Goal: Ask a question

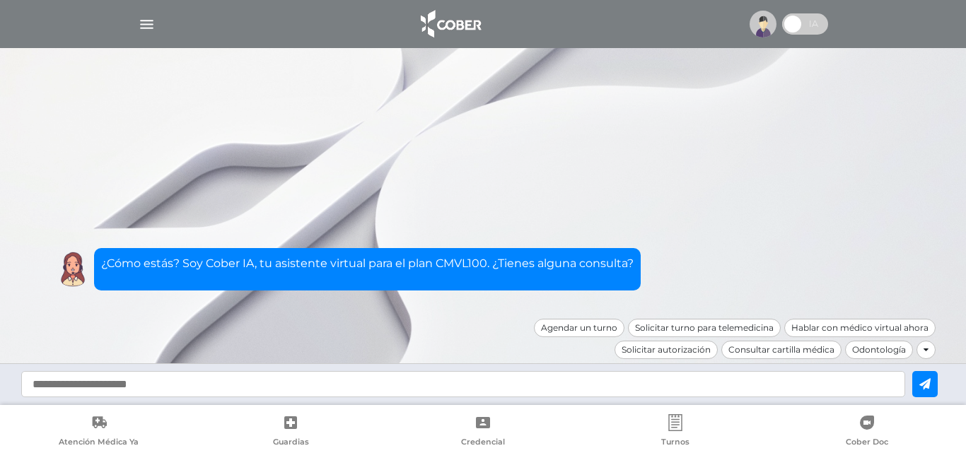
click at [760, 27] on img at bounding box center [763, 24] width 27 height 27
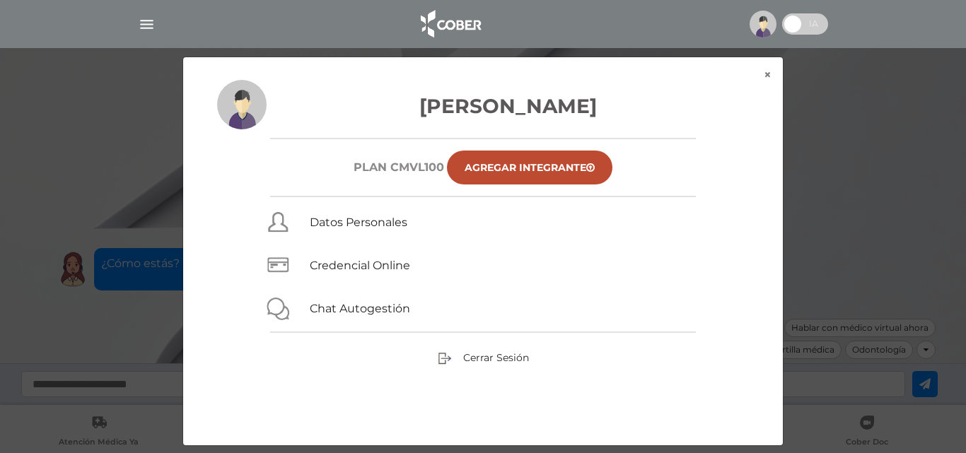
click at [893, 90] on div "× × Brizuela Susana Plan CMVL100 Agregar Integrante Datos Personales Credencial…" at bounding box center [483, 252] width 918 height 390
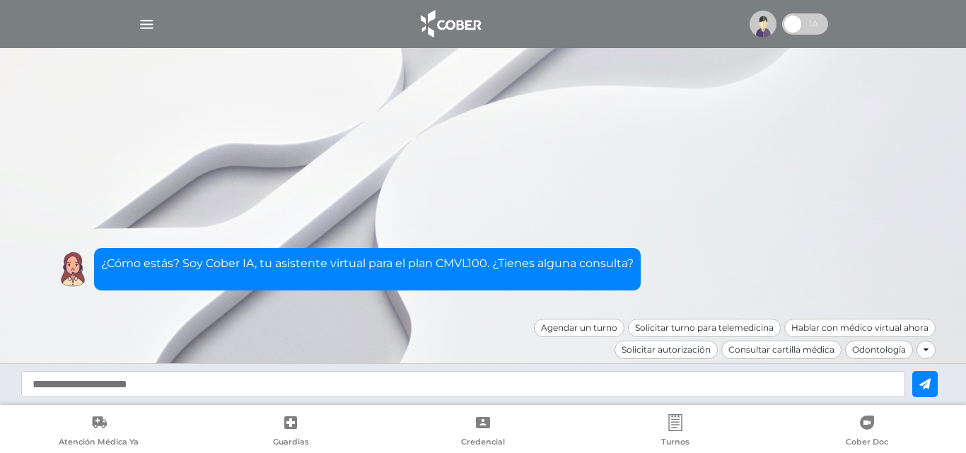
click at [145, 23] on img "button" at bounding box center [147, 25] width 18 height 18
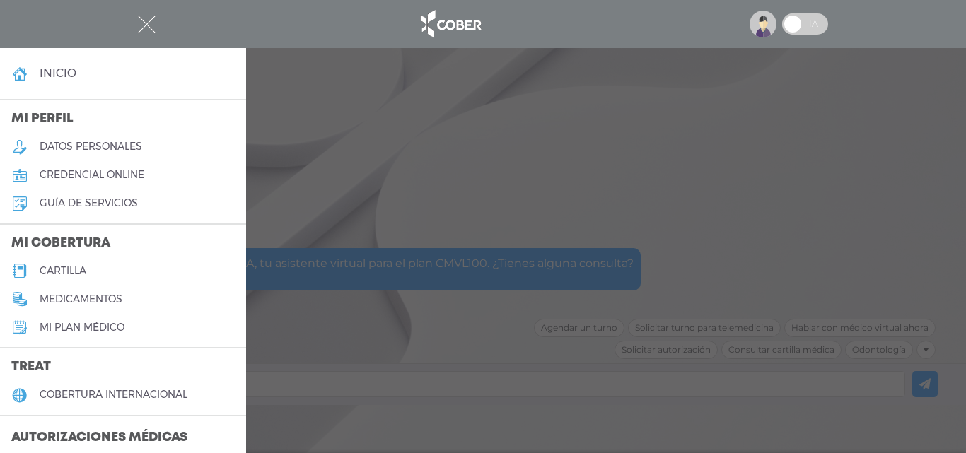
click at [127, 432] on h3 "Autorizaciones médicas" at bounding box center [99, 438] width 199 height 27
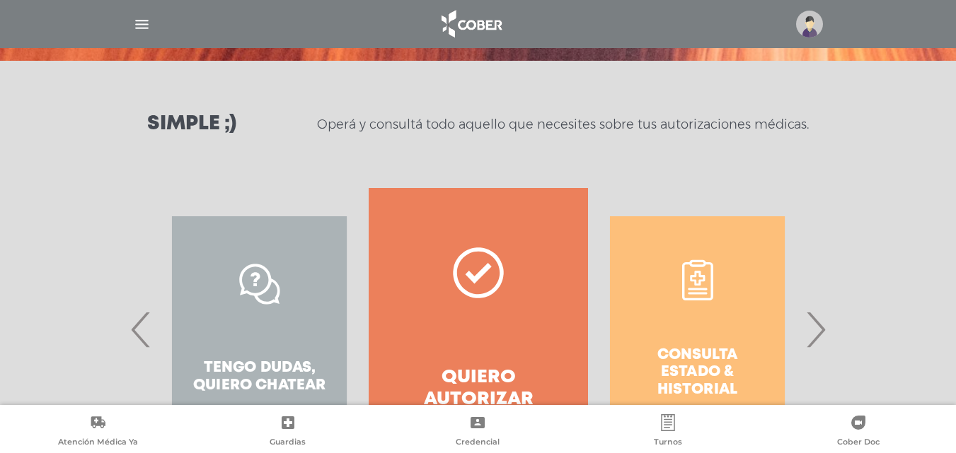
scroll to position [257, 0]
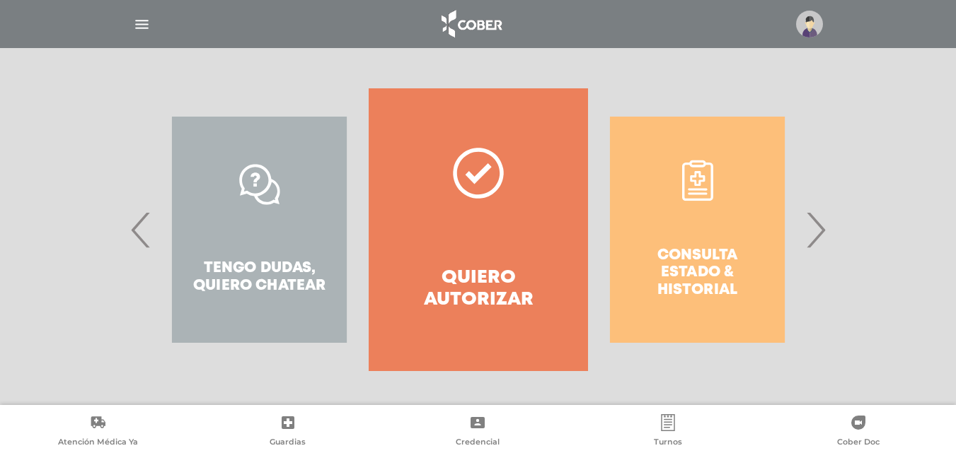
click at [669, 252] on div "Consulta estado & historial" at bounding box center [697, 229] width 219 height 283
click at [821, 235] on span "›" at bounding box center [815, 230] width 28 height 76
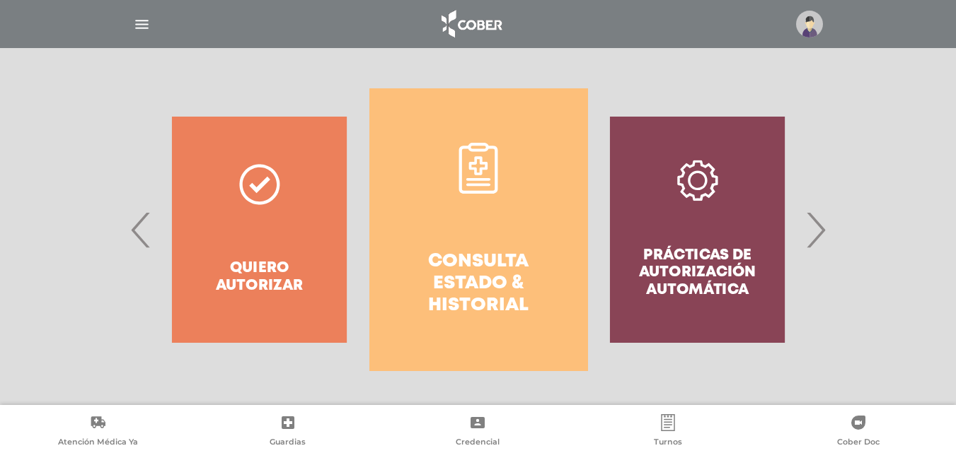
click at [821, 235] on span "›" at bounding box center [815, 230] width 28 height 76
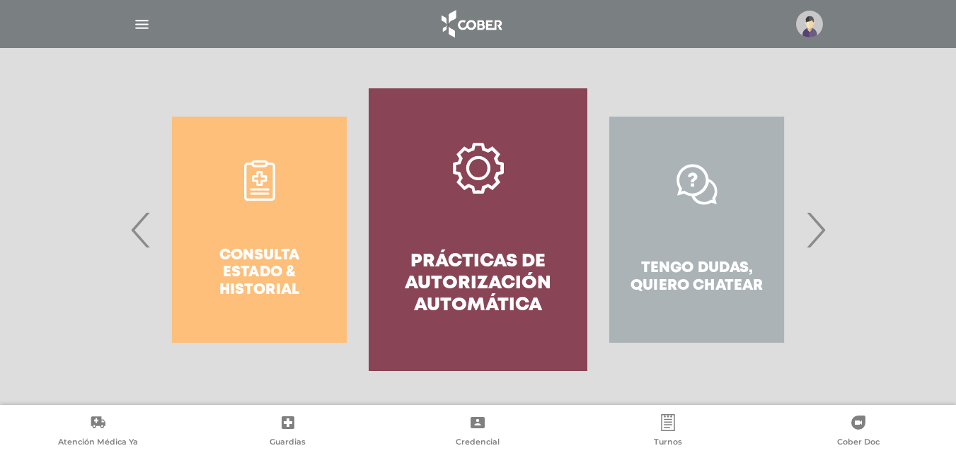
click at [821, 235] on span "›" at bounding box center [815, 230] width 28 height 76
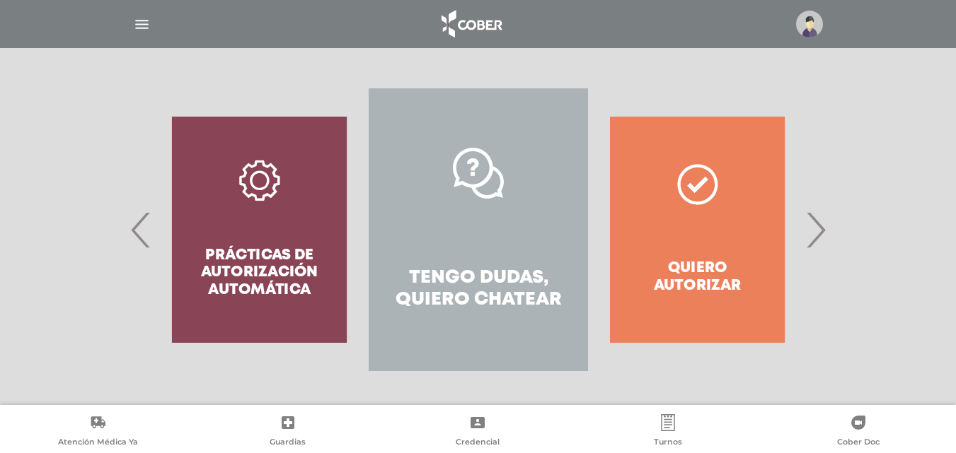
click at [821, 235] on span "›" at bounding box center [815, 230] width 28 height 76
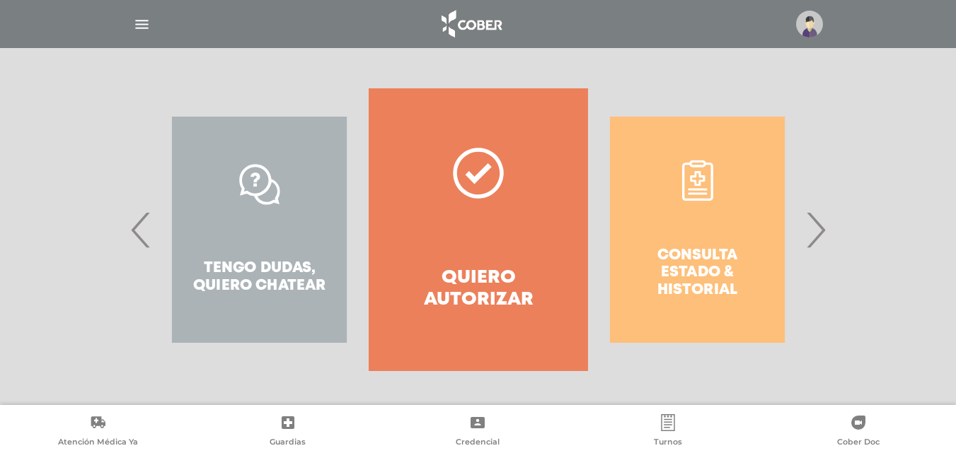
click at [821, 235] on span "›" at bounding box center [815, 230] width 28 height 76
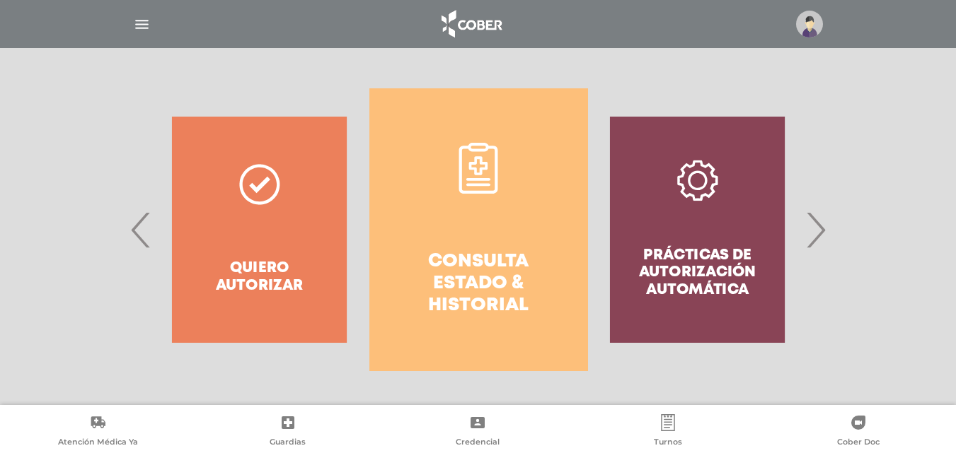
click at [821, 235] on span "›" at bounding box center [815, 230] width 28 height 76
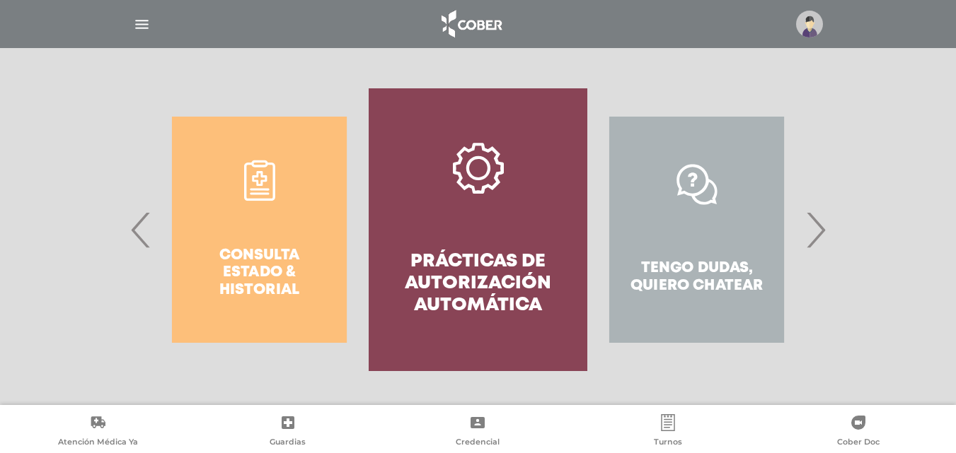
click at [821, 235] on span "›" at bounding box center [815, 230] width 28 height 76
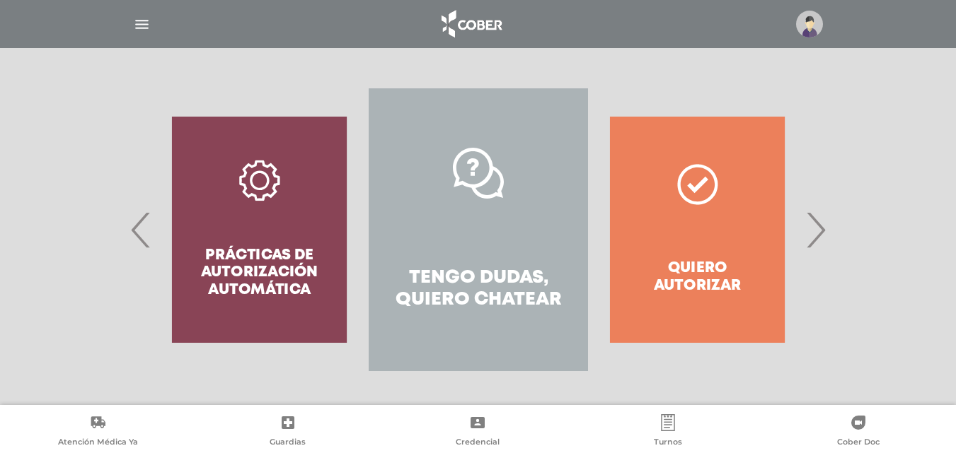
click at [821, 235] on span "›" at bounding box center [815, 230] width 28 height 76
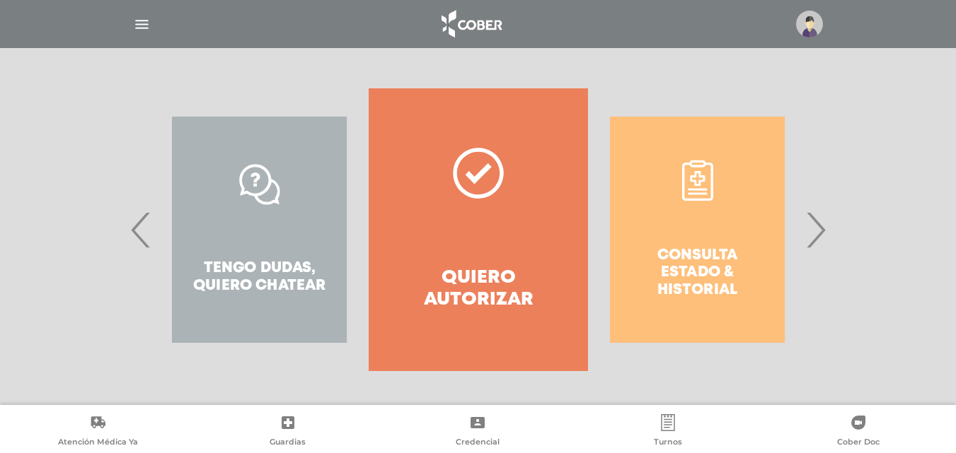
click at [821, 235] on span "›" at bounding box center [815, 230] width 28 height 76
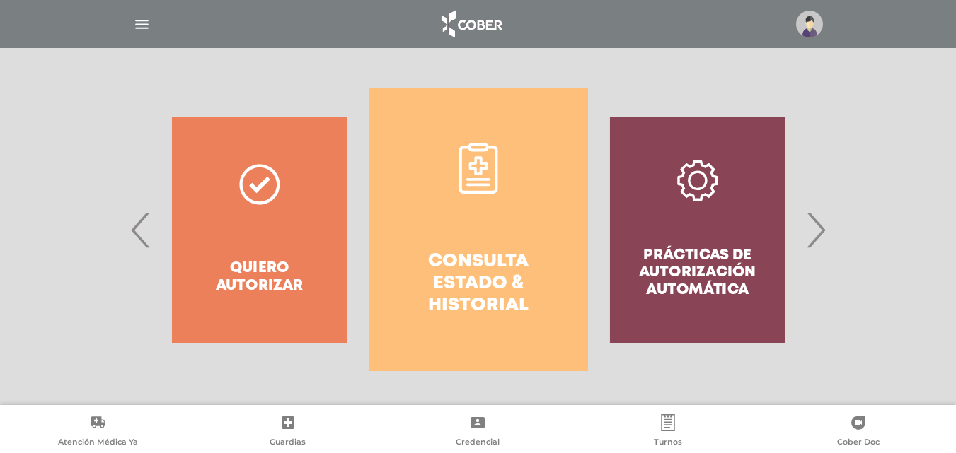
click at [821, 235] on span "›" at bounding box center [815, 230] width 28 height 76
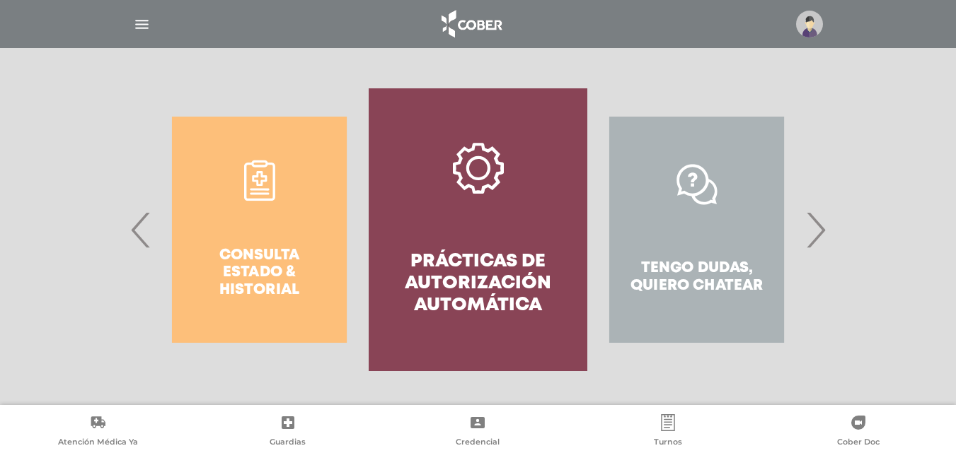
click at [821, 235] on span "›" at bounding box center [815, 230] width 28 height 76
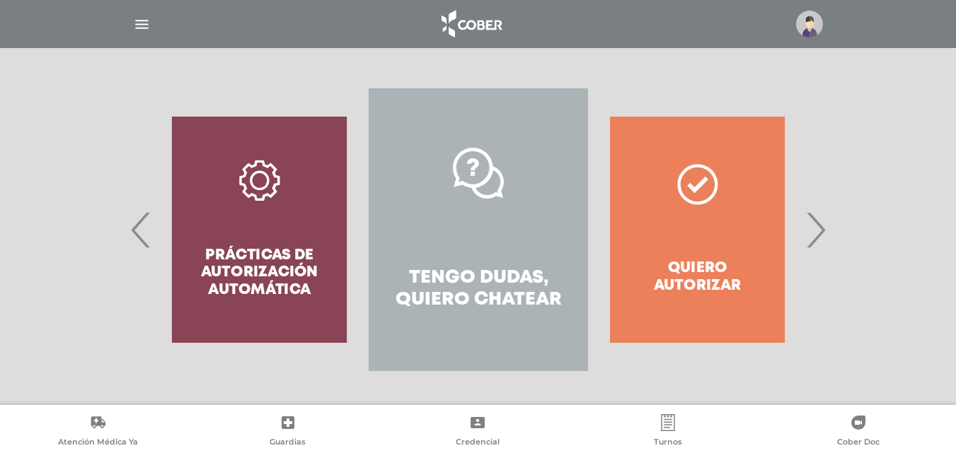
click at [821, 235] on span "›" at bounding box center [815, 230] width 28 height 76
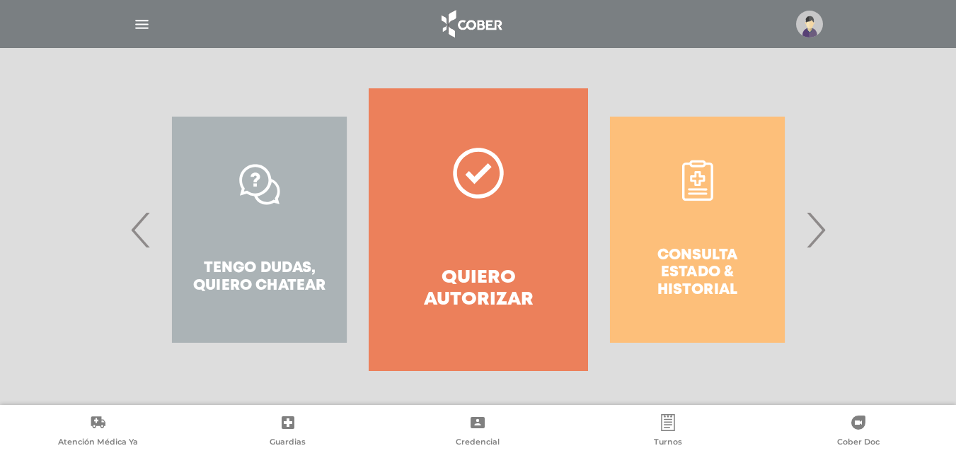
click at [702, 279] on div "Consulta estado & historial" at bounding box center [697, 229] width 219 height 283
click at [697, 263] on div "Consulta estado & historial" at bounding box center [697, 229] width 219 height 283
click at [821, 226] on span "›" at bounding box center [815, 230] width 28 height 76
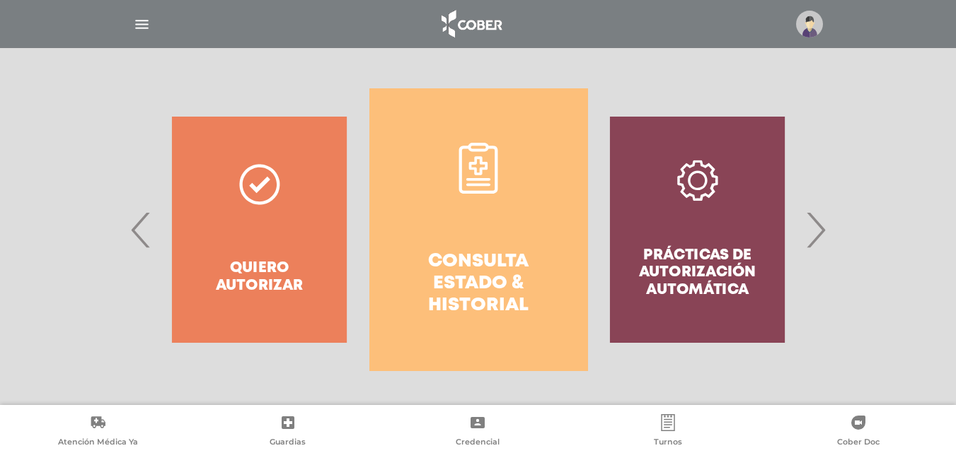
click at [699, 270] on div "Prácticas de autorización automática" at bounding box center [697, 229] width 219 height 283
click at [705, 178] on div "Prácticas de autorización automática" at bounding box center [697, 229] width 219 height 283
click at [813, 225] on span "›" at bounding box center [815, 230] width 28 height 76
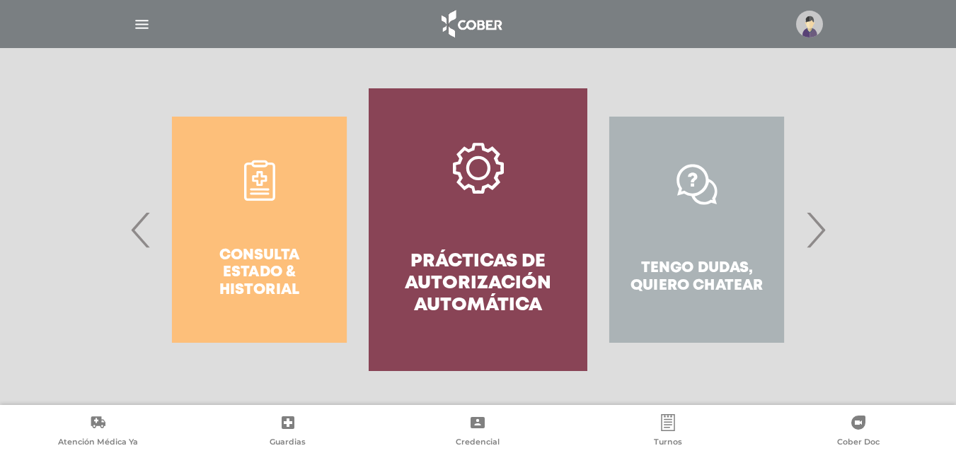
click at [820, 231] on span "›" at bounding box center [815, 230] width 28 height 76
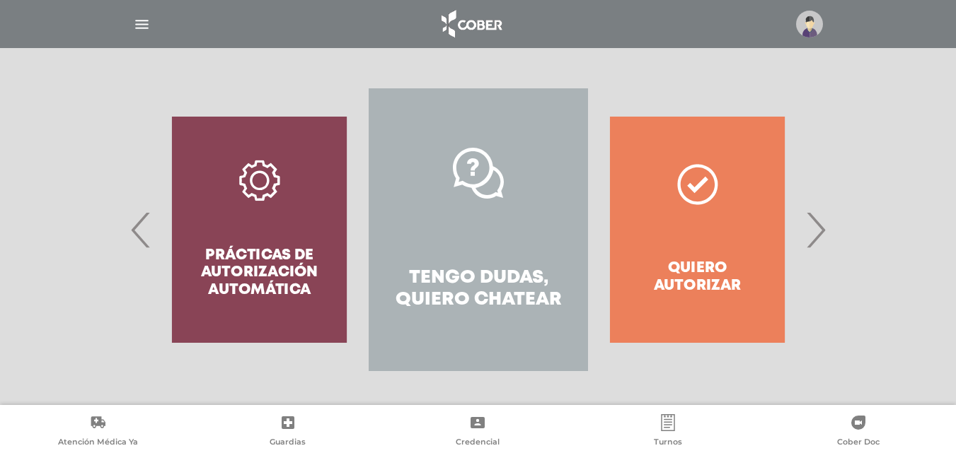
click at [698, 261] on div "Quiero autorizar" at bounding box center [697, 229] width 219 height 283
click at [811, 233] on span "›" at bounding box center [815, 230] width 28 height 76
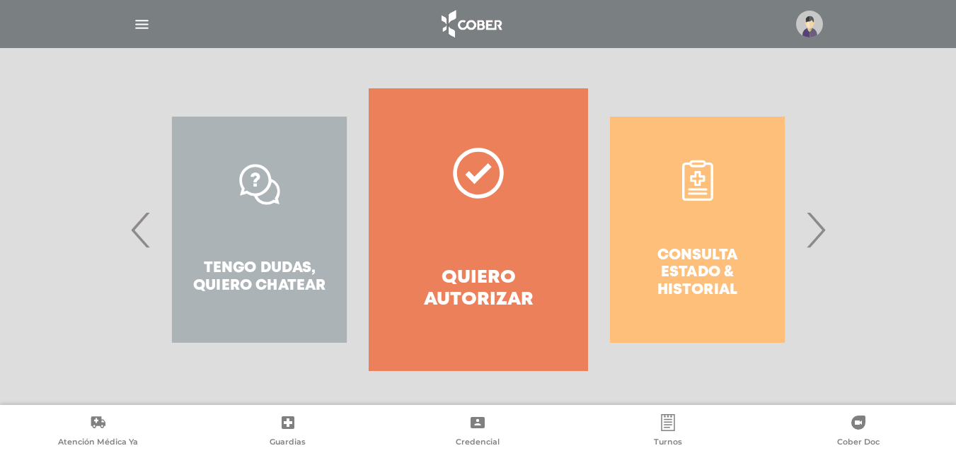
click at [822, 228] on span "›" at bounding box center [815, 230] width 28 height 76
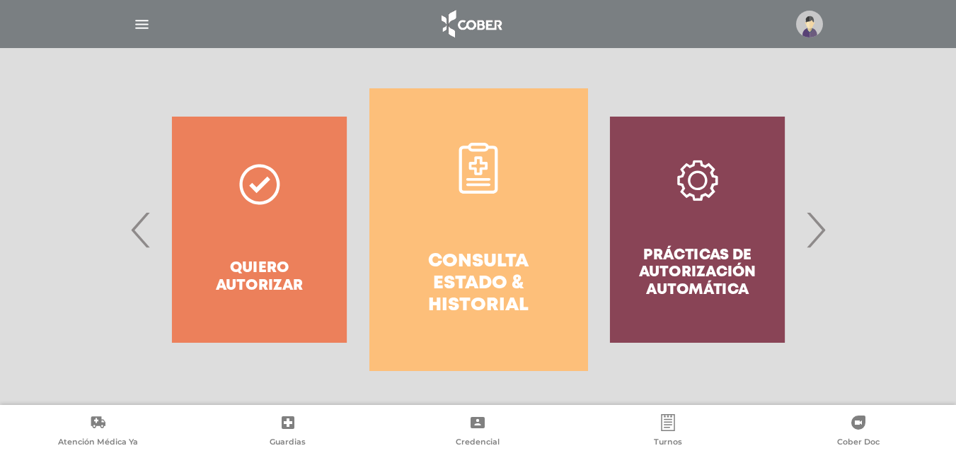
click at [679, 268] on div "Prácticas de autorización automática" at bounding box center [697, 229] width 219 height 283
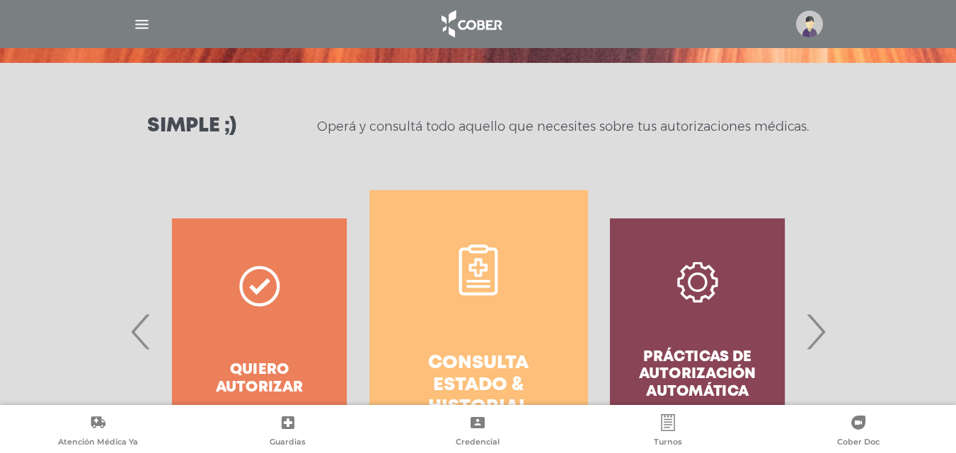
scroll to position [150, 0]
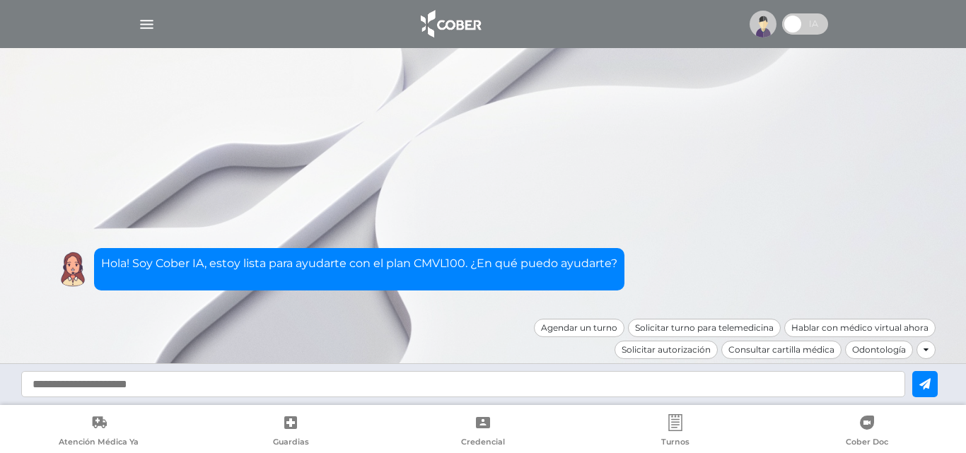
click at [129, 381] on input "text" at bounding box center [463, 384] width 884 height 26
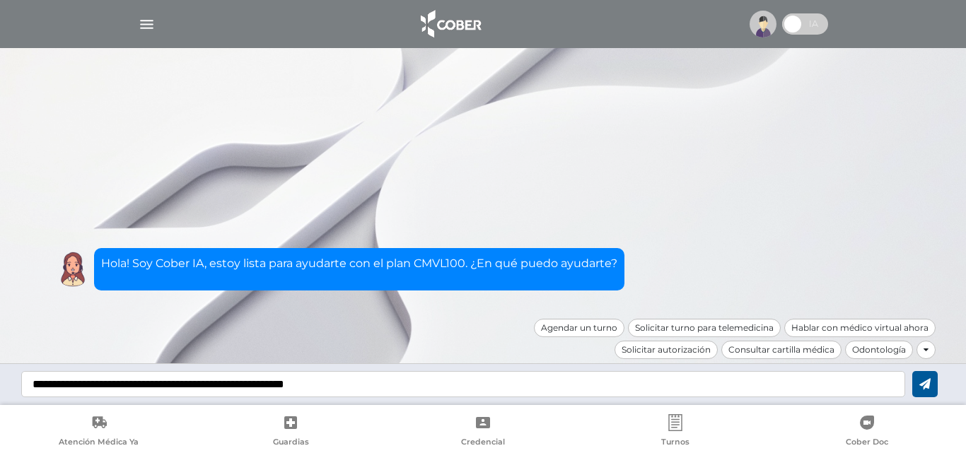
type input "**********"
click at [924, 387] on icon at bounding box center [925, 383] width 11 height 11
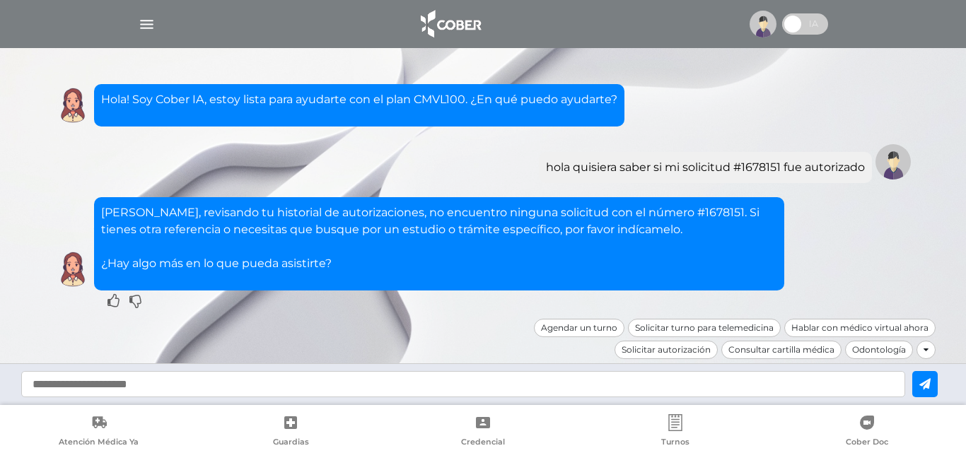
click at [758, 26] on img at bounding box center [763, 24] width 27 height 27
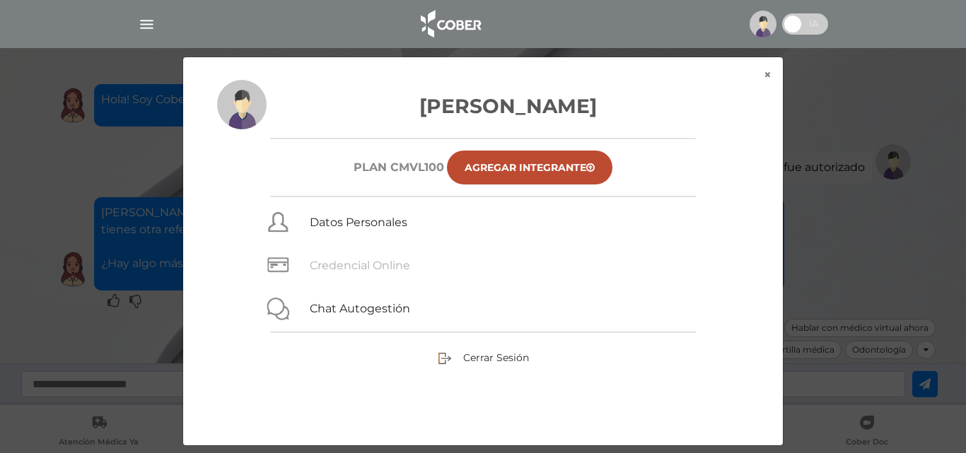
click at [395, 266] on link "Credencial Online" at bounding box center [360, 265] width 100 height 13
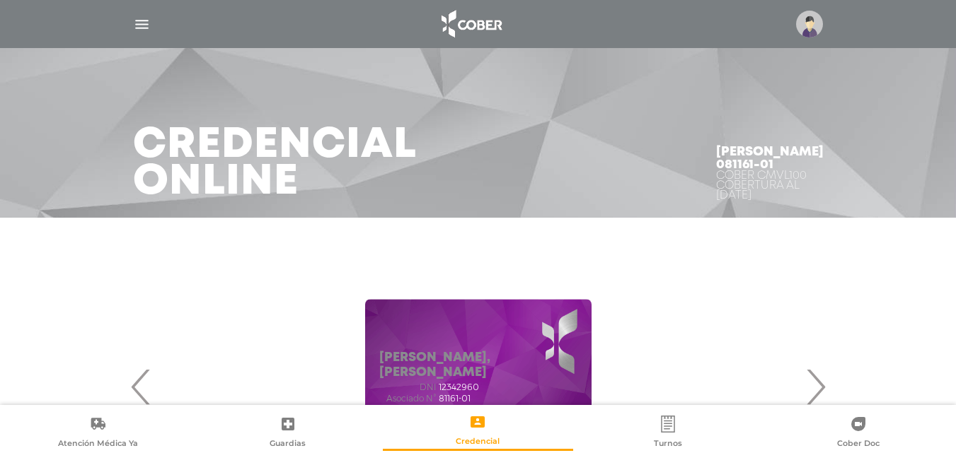
drag, startPoint x: 476, startPoint y: 397, endPoint x: 460, endPoint y: 403, distance: 16.8
click at [460, 403] on div "Asociado N° 81161-01" at bounding box center [478, 399] width 198 height 10
click at [490, 362] on div "[PERSON_NAME], [PERSON_NAME] DNI 12342960 Asociado N° 81161-01 Plan CMVL100" at bounding box center [478, 373] width 226 height 149
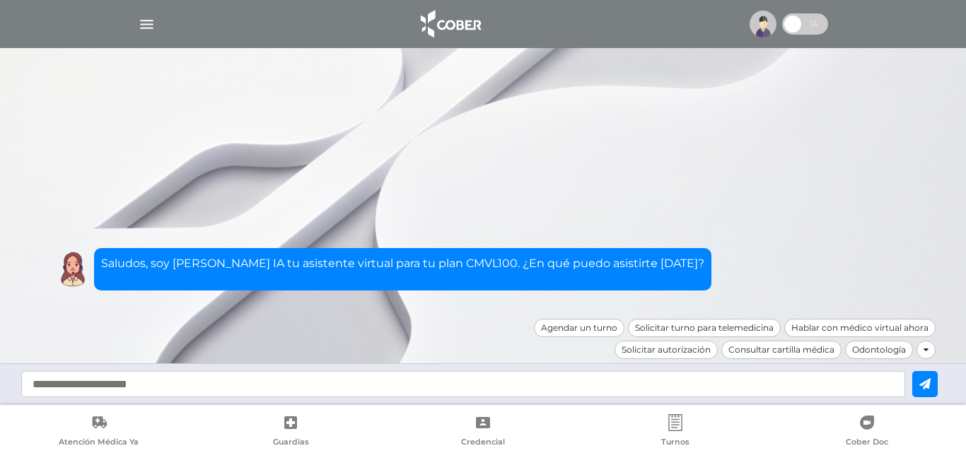
click at [115, 384] on input "text" at bounding box center [463, 384] width 884 height 26
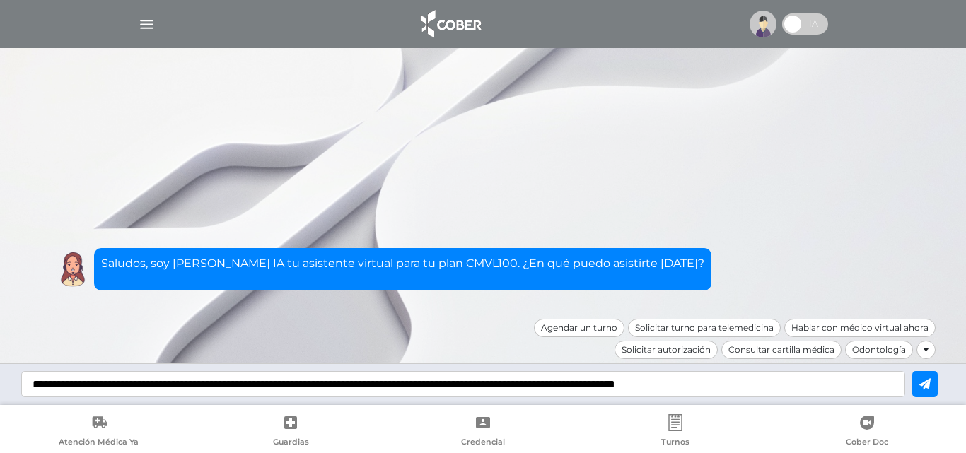
type input "**********"
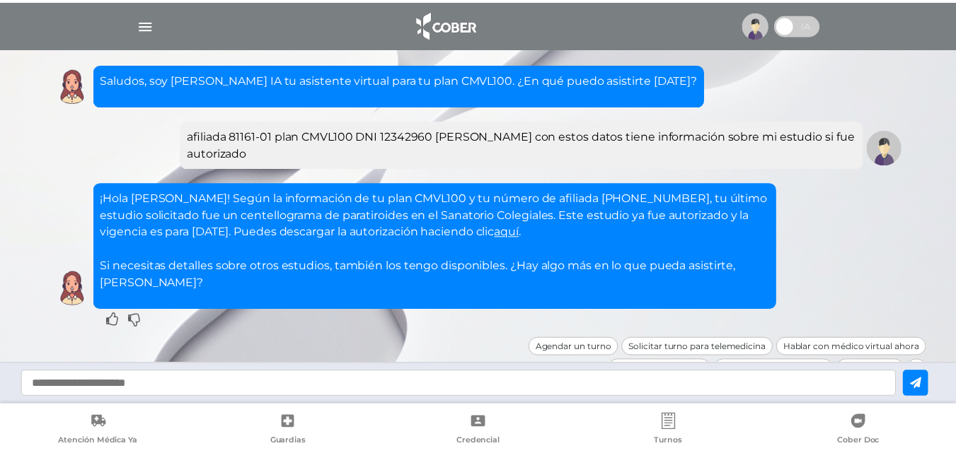
scroll to position [19, 0]
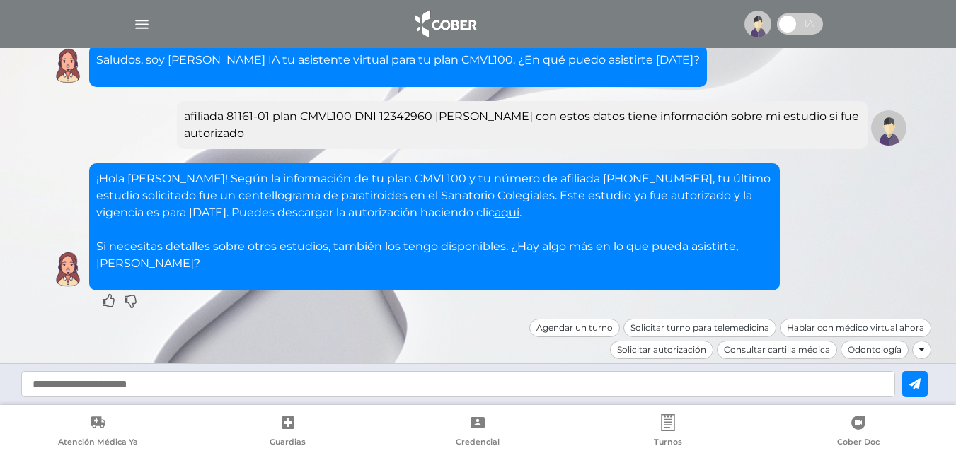
click at [45, 383] on input "text" at bounding box center [458, 384] width 874 height 26
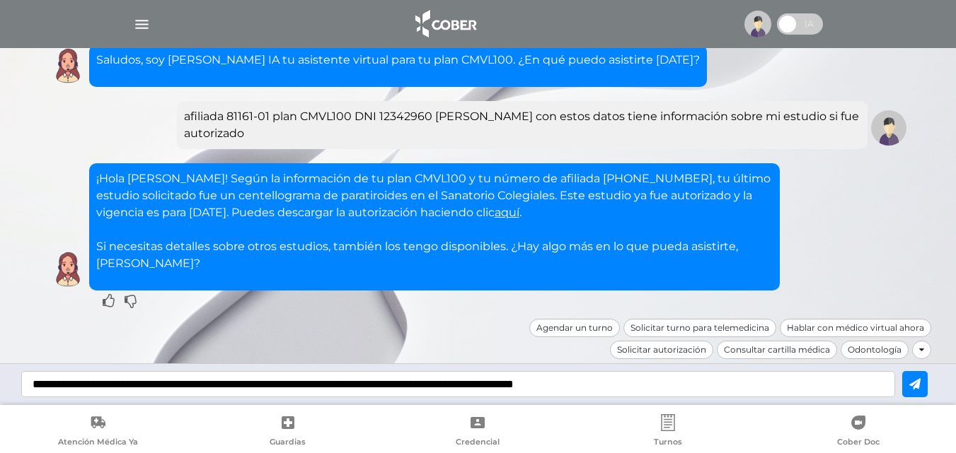
type input "**********"
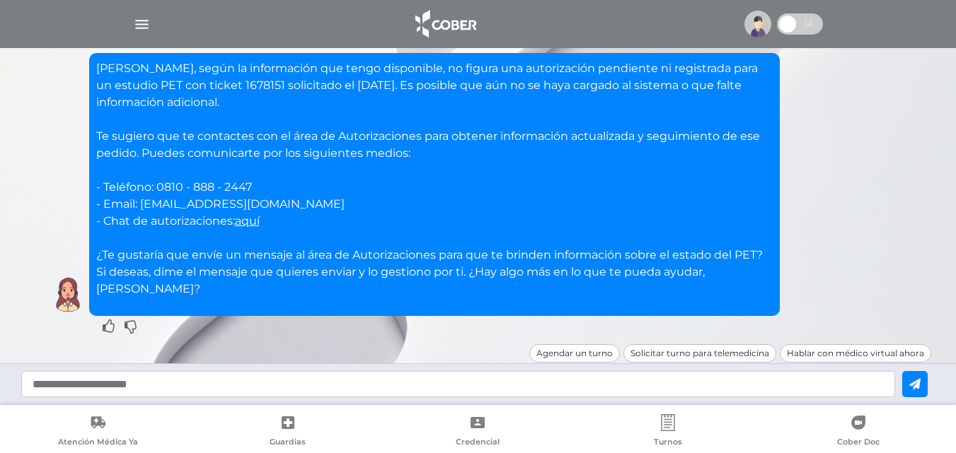
scroll to position [336, 0]
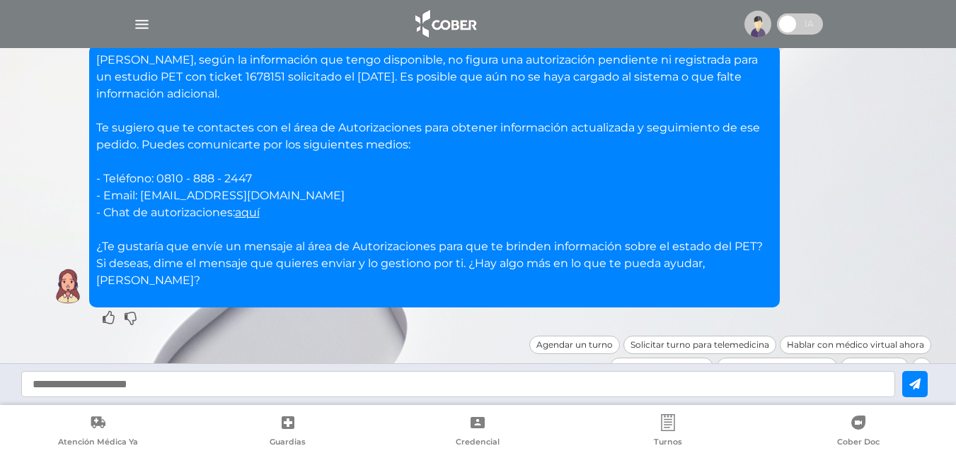
click at [463, 383] on input "text" at bounding box center [458, 384] width 874 height 26
type input "**"
click at [920, 382] on icon at bounding box center [914, 383] width 11 height 11
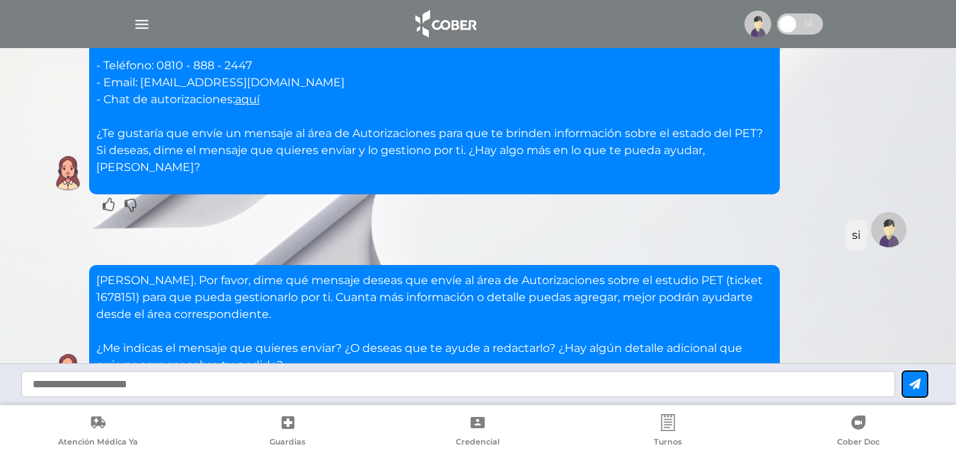
scroll to position [534, 0]
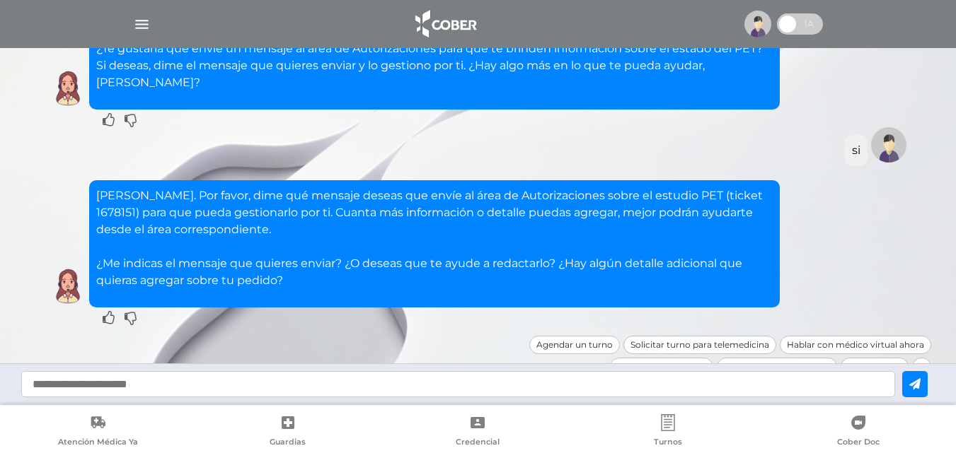
click at [339, 383] on input "text" at bounding box center [458, 384] width 874 height 26
type input "**********"
